Goal: Task Accomplishment & Management: Complete application form

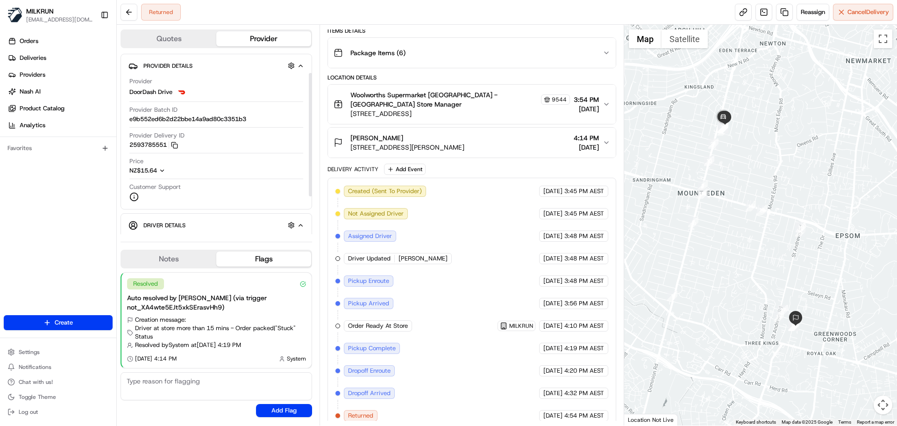
scroll to position [83, 0]
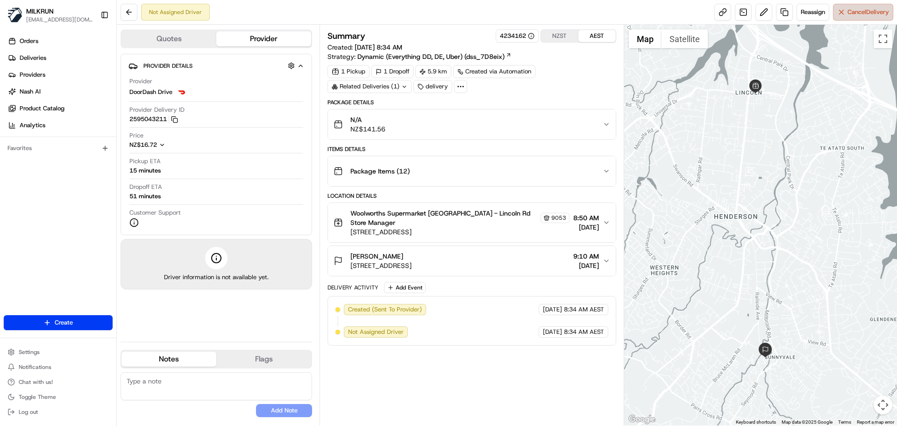
click at [848, 14] on span "Cancel Delivery" at bounding box center [869, 12] width 42 height 8
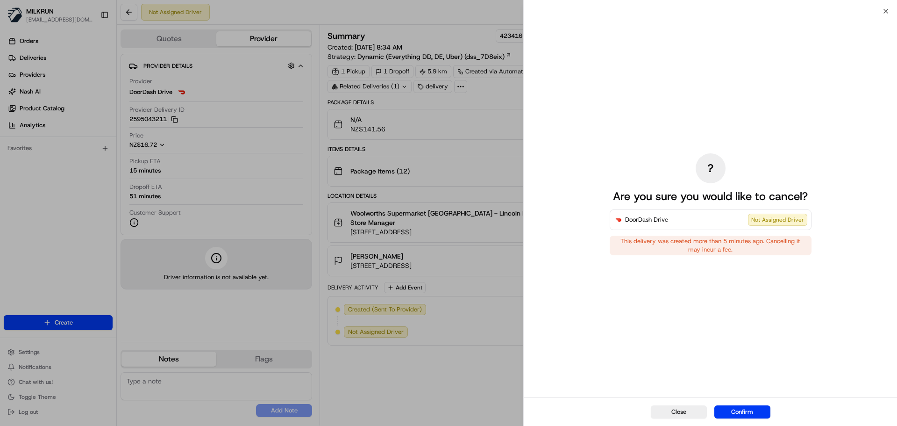
click at [745, 406] on button "Confirm" at bounding box center [742, 411] width 56 height 13
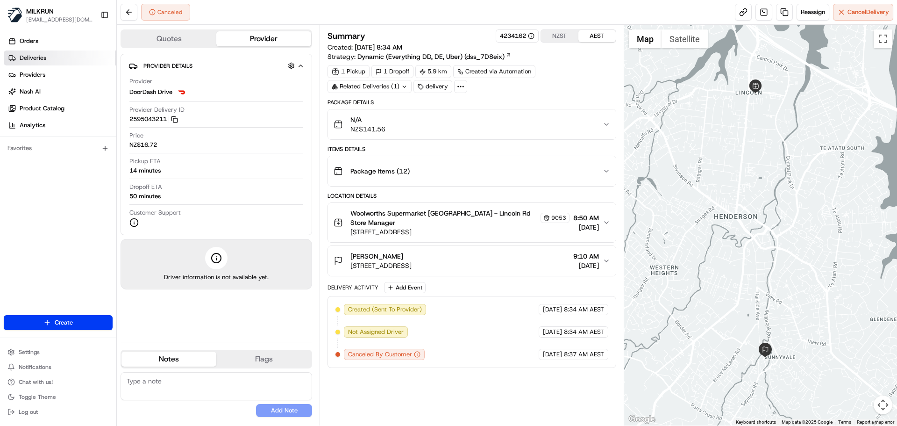
click at [58, 56] on link "Deliveries" at bounding box center [60, 57] width 113 height 15
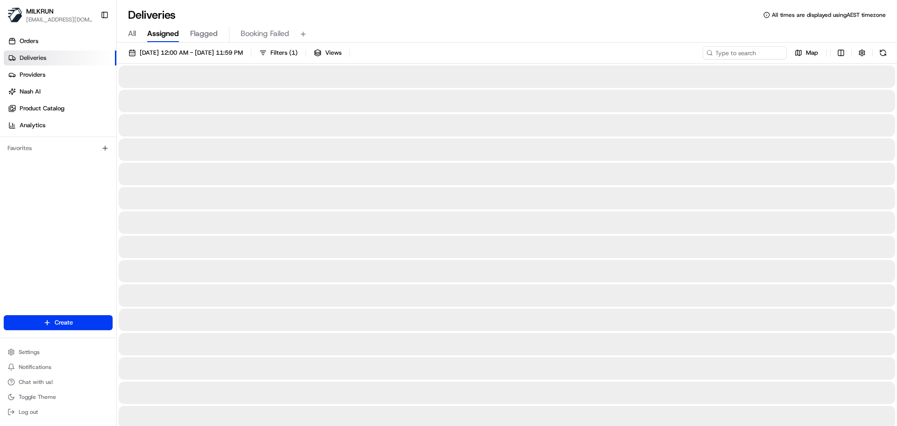
click at [129, 36] on span "All" at bounding box center [132, 33] width 8 height 11
click at [730, 49] on input at bounding box center [731, 52] width 112 height 13
paste input "Christine A"
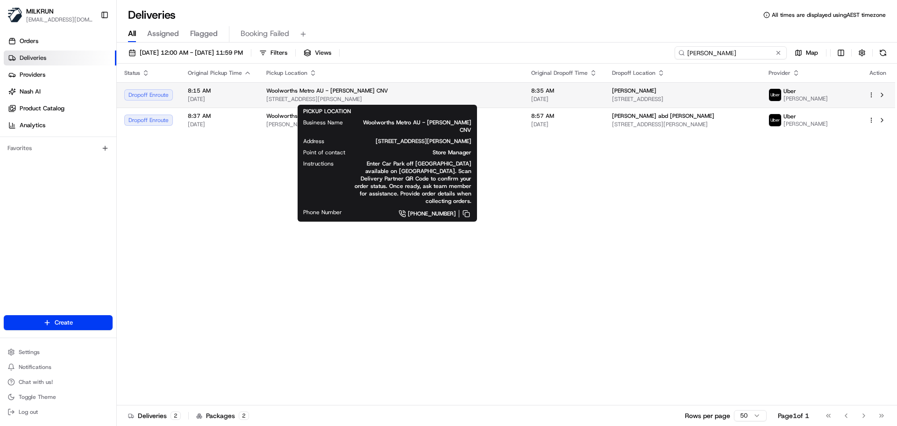
type input "Christine A"
click at [477, 94] on div "Woolworths Metro AU - Kelvin Grove CNV" at bounding box center [391, 90] width 250 height 7
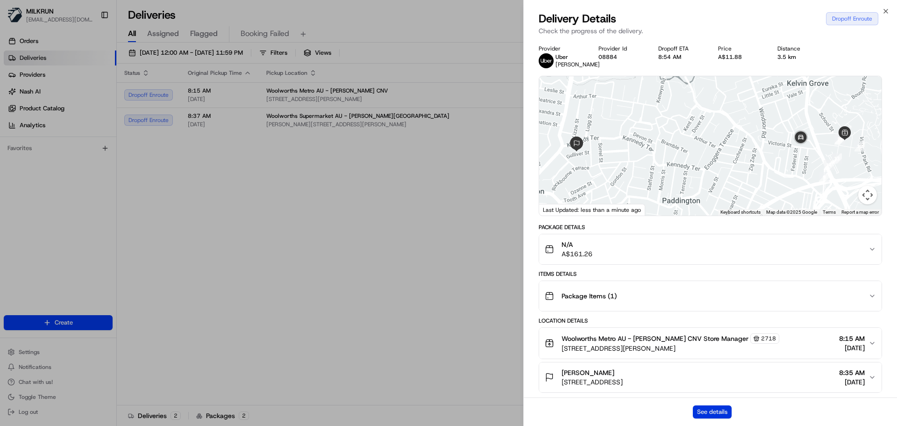
click at [714, 414] on button "See details" at bounding box center [712, 411] width 39 height 13
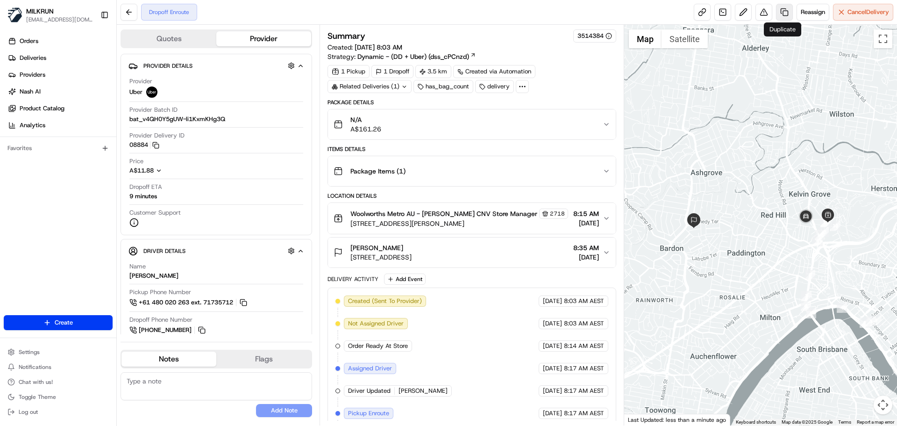
click at [781, 12] on link at bounding box center [784, 12] width 17 height 17
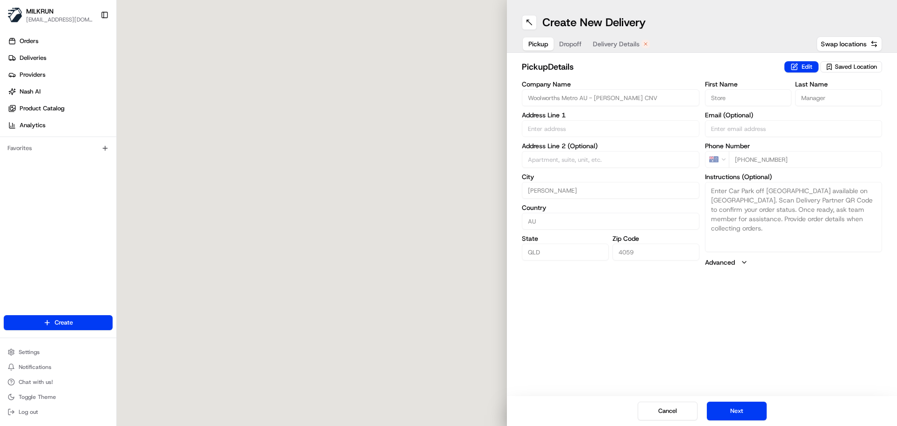
type input "57 Musk Ave"
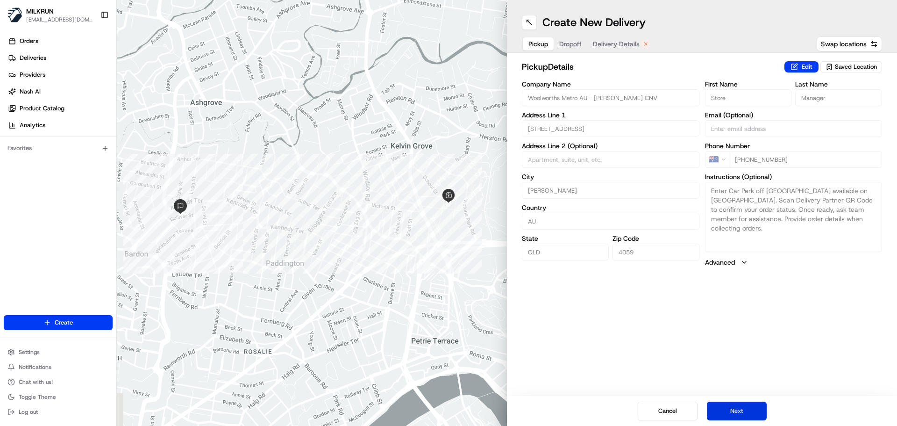
click at [726, 404] on button "Next" at bounding box center [737, 410] width 60 height 19
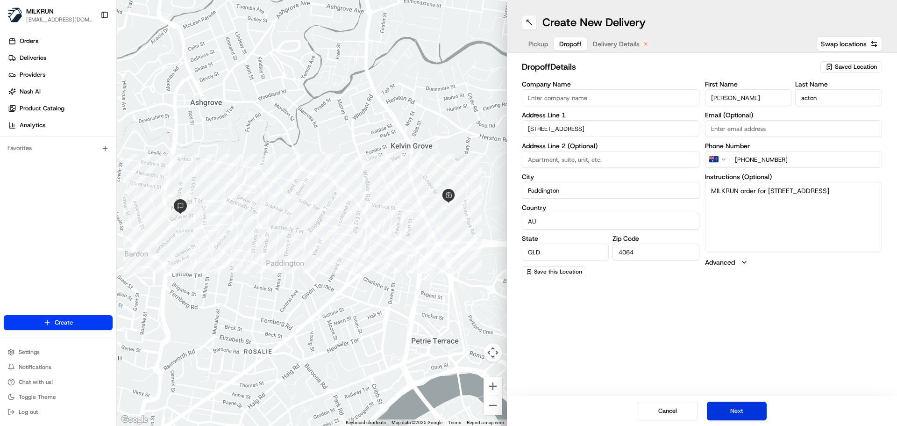
click at [726, 405] on button "Next" at bounding box center [737, 410] width 60 height 19
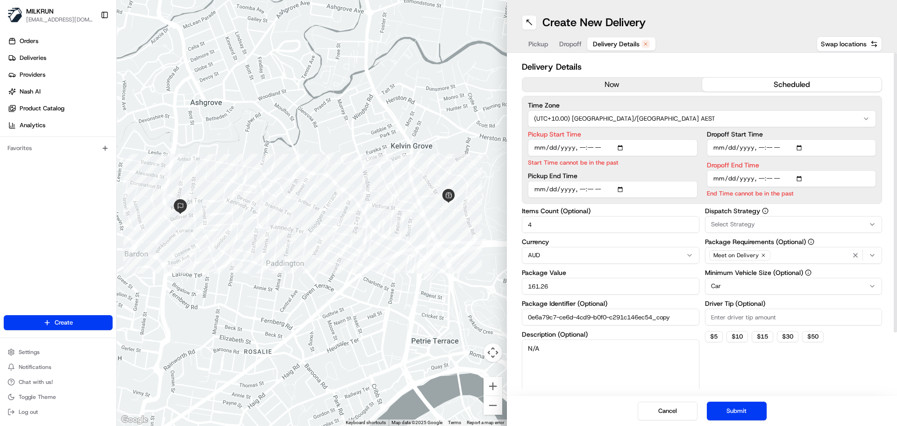
click at [653, 88] on button "now" at bounding box center [612, 85] width 180 height 14
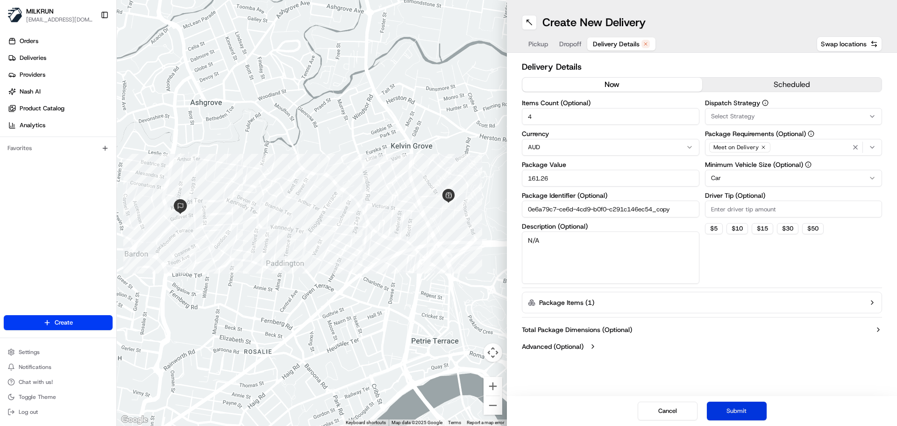
click at [756, 414] on button "Submit" at bounding box center [737, 410] width 60 height 19
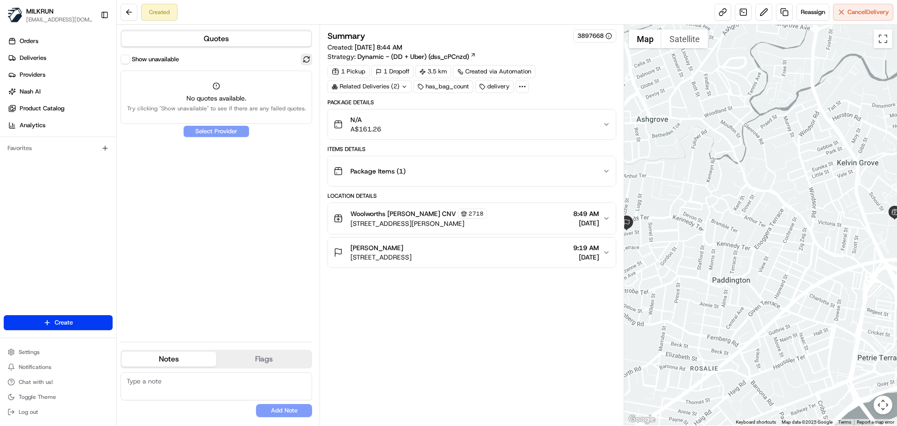
click at [302, 57] on button at bounding box center [306, 59] width 11 height 11
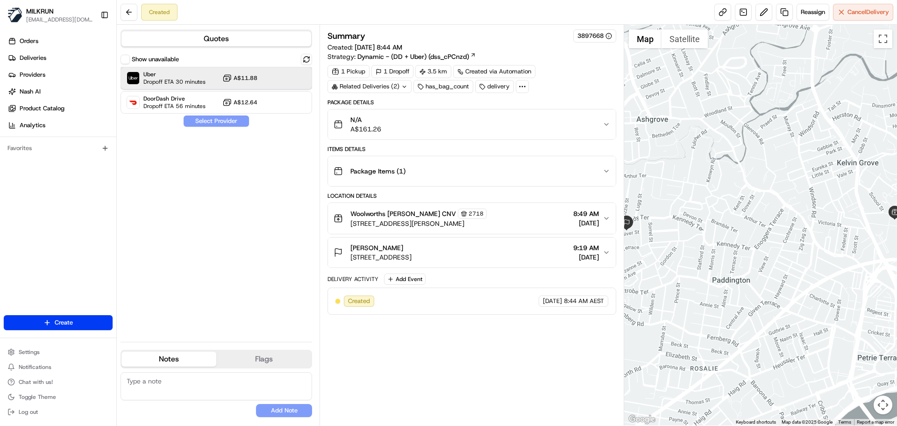
click at [282, 83] on div at bounding box center [283, 77] width 11 height 11
click at [227, 123] on button "Assign Provider" at bounding box center [216, 120] width 66 height 11
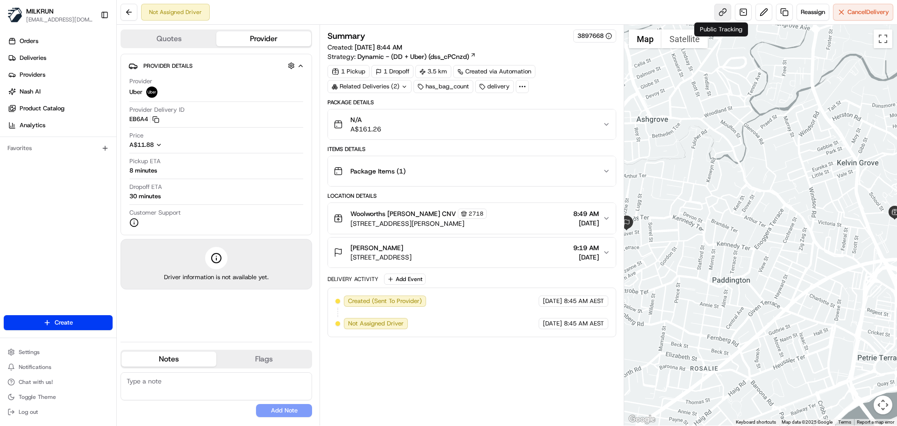
click at [716, 9] on link at bounding box center [722, 12] width 17 height 17
drag, startPoint x: 418, startPoint y: 246, endPoint x: 349, endPoint y: 243, distance: 69.2
click at [349, 243] on div "[PERSON_NAME] [STREET_ADDRESS]" at bounding box center [373, 252] width 78 height 19
copy span "[PERSON_NAME]"
